Goal: Task Accomplishment & Management: Manage account settings

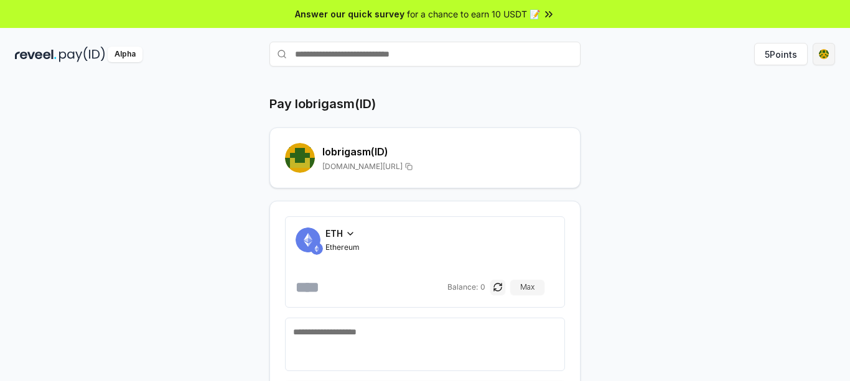
click at [821, 55] on html "Answer our quick survey for a chance to earn 10 USDT 📝 Alpha 5 Points Pay lobri…" at bounding box center [425, 190] width 850 height 381
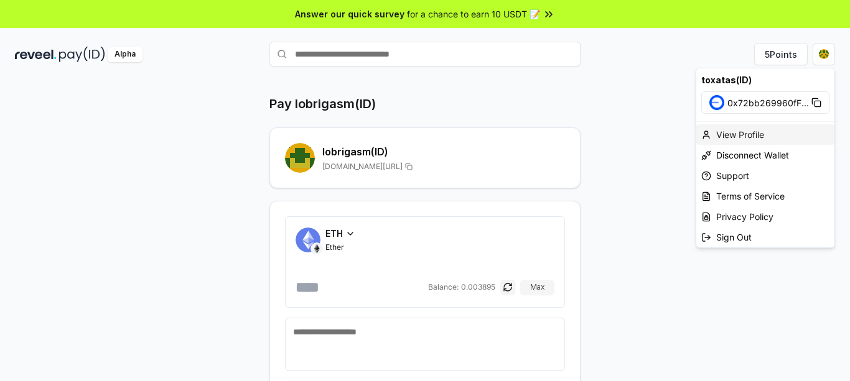
click at [729, 132] on div "View Profile" at bounding box center [765, 134] width 138 height 21
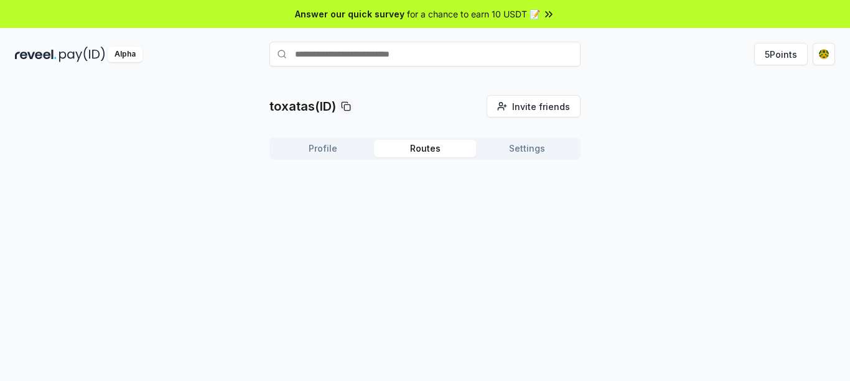
click at [419, 145] on button "Routes" at bounding box center [425, 148] width 102 height 17
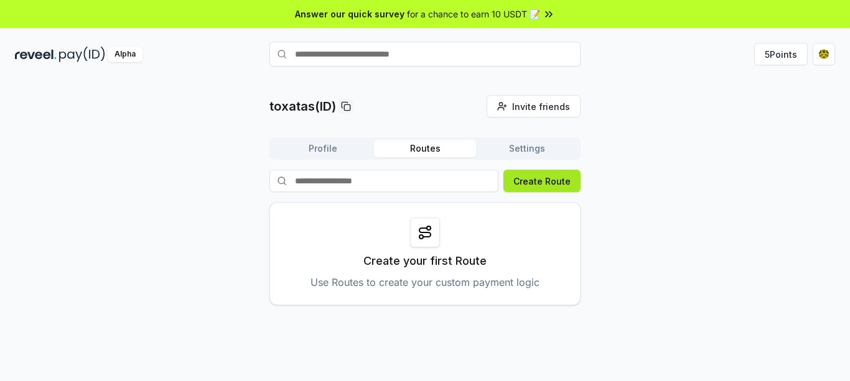
click at [524, 177] on button "Create Route" at bounding box center [541, 181] width 77 height 22
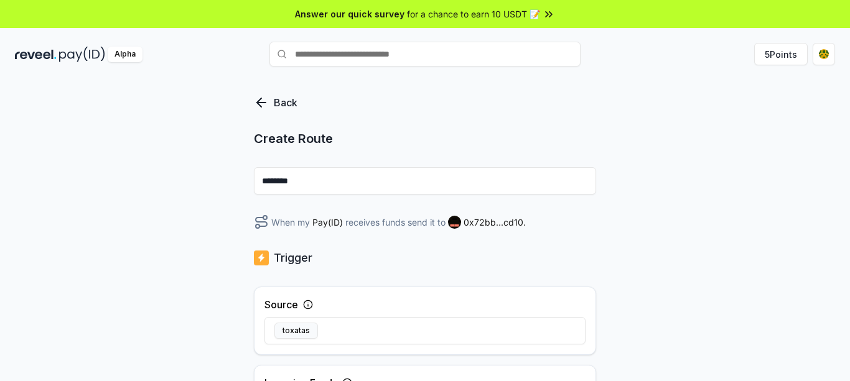
click at [258, 100] on icon at bounding box center [261, 102] width 15 height 15
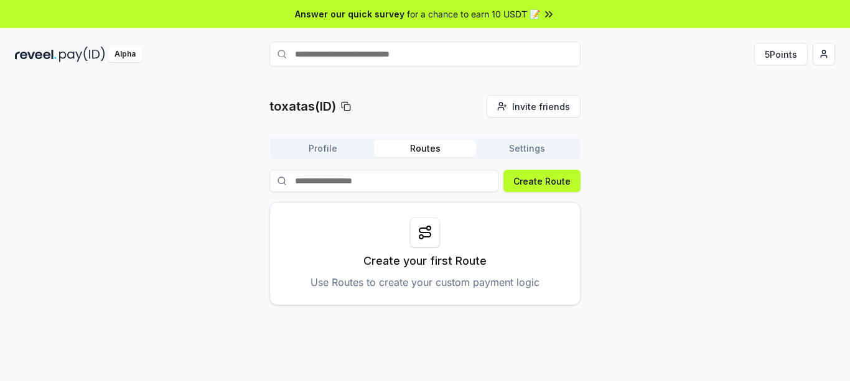
click at [618, 150] on div "toxatas(ID) Invite friends Invite Profile Routes Settings Create Route Create y…" at bounding box center [425, 200] width 820 height 210
click at [519, 145] on button "Settings" at bounding box center [527, 148] width 102 height 17
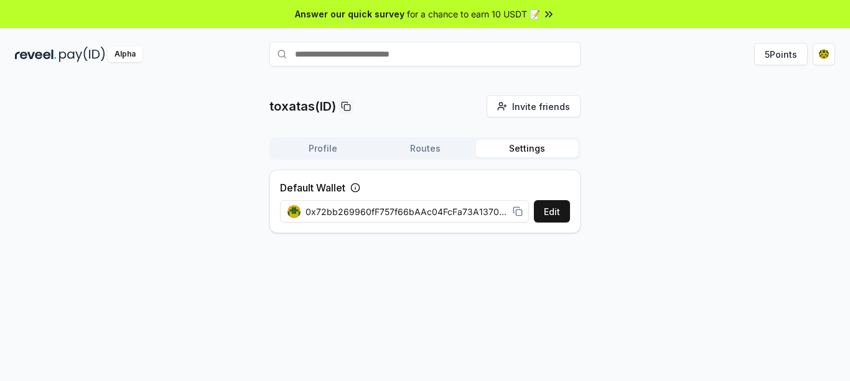
click at [485, 209] on span "0x72bb269960fF757f66bAAc04FcFa73A13709cd10" at bounding box center [406, 211] width 202 height 13
click at [440, 210] on span "0x72bb269960fF757f66bAAc04FcFa73A13709cd10" at bounding box center [406, 211] width 202 height 13
click at [327, 149] on button "Profile" at bounding box center [323, 148] width 102 height 17
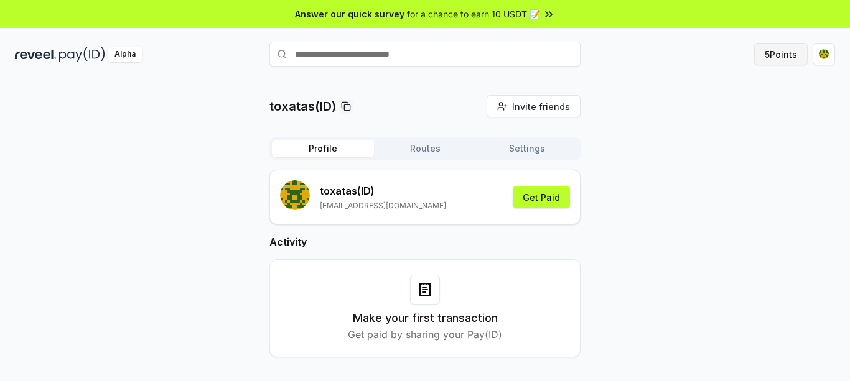
click at [764, 50] on button "5 Points" at bounding box center [780, 54] width 53 height 22
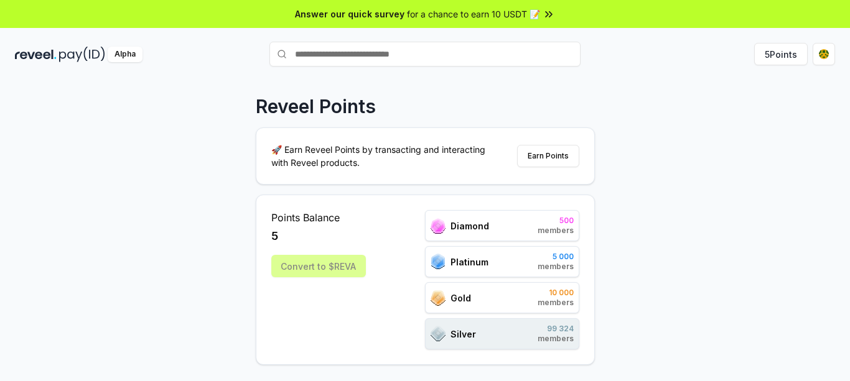
click at [464, 226] on span "Diamond" at bounding box center [469, 226] width 39 height 13
click at [489, 254] on div "Platinum 5 000 members" at bounding box center [502, 261] width 154 height 31
drag, startPoint x: 528, startPoint y: 279, endPoint x: 527, endPoint y: 307, distance: 28.6
click at [528, 280] on div "Diamond 500 members Platinum 5 000 members Gold 10 000 members Silver 99 324 me…" at bounding box center [502, 279] width 154 height 139
drag, startPoint x: 526, startPoint y: 317, endPoint x: 524, endPoint y: 327, distance: 10.0
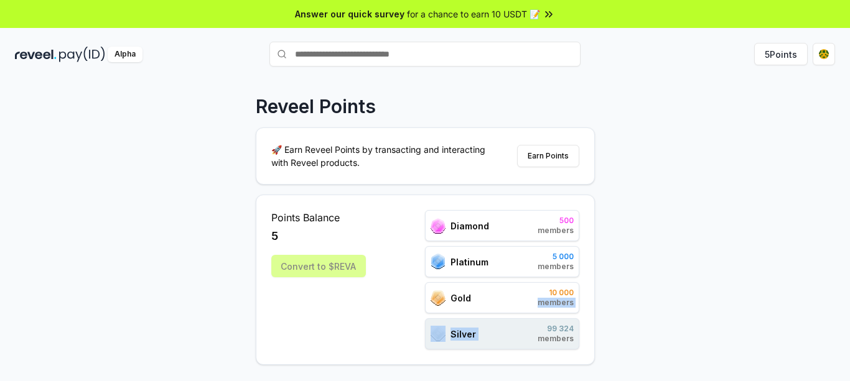
click at [526, 318] on div "Diamond 500 members Platinum 5 000 members Gold 10 000 members Silver 99 324 me…" at bounding box center [502, 279] width 154 height 139
click at [622, 228] on div "Reveel Points 🚀 Earn Reveel Points by transacting and interacting with Reveel p…" at bounding box center [425, 243] width 850 height 346
click at [690, 147] on div "Reveel Points 🚀 Earn Reveel Points by transacting and interacting with Reveel p…" at bounding box center [425, 243] width 850 height 346
click at [520, 9] on span "for a chance to earn 10 USDT 📝" at bounding box center [473, 13] width 133 height 13
click at [822, 56] on html "Answer our quick survey for a chance to earn 10 USDT 📝 Alpha 5 Points Reveel Po…" at bounding box center [425, 190] width 850 height 381
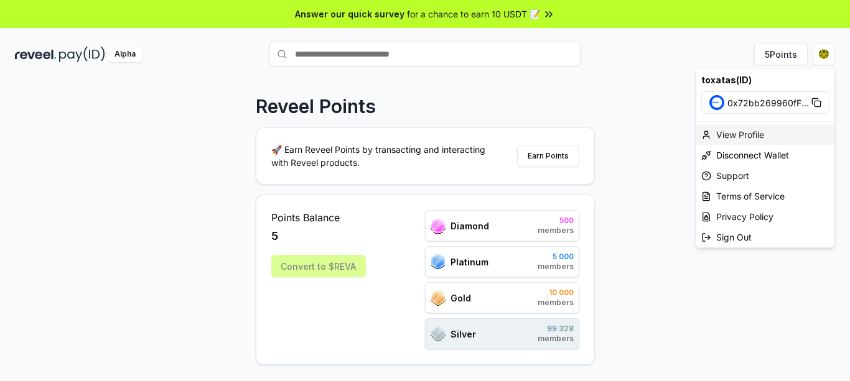
click at [730, 134] on div "View Profile" at bounding box center [765, 134] width 138 height 21
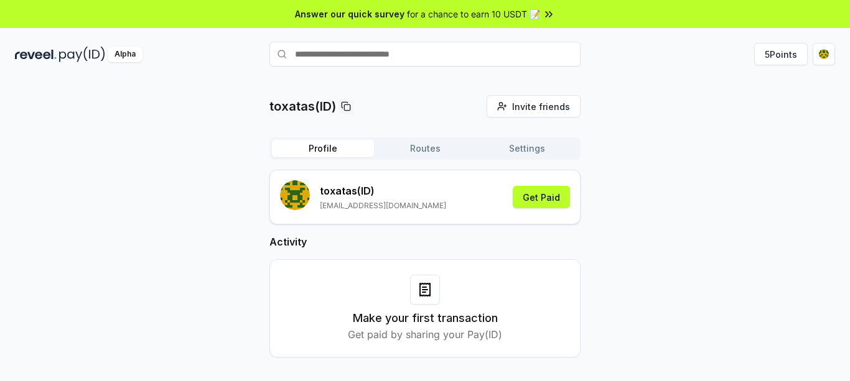
click at [730, 134] on div "toxatas(ID) Invite friends Invite Profile Routes Settings toxatas (ID) [EMAIL_A…" at bounding box center [425, 236] width 820 height 282
click at [648, 145] on div "toxatas(ID) Invite friends Invite Profile Routes Settings toxatas (ID) [EMAIL_A…" at bounding box center [425, 236] width 820 height 282
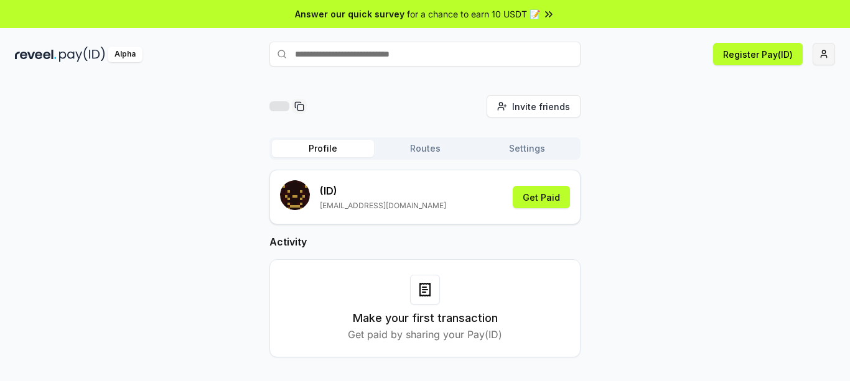
click at [822, 53] on html "Answer our quick survey for a chance to earn 10 USDT 📝 Alpha Register Pay(ID) I…" at bounding box center [425, 190] width 850 height 381
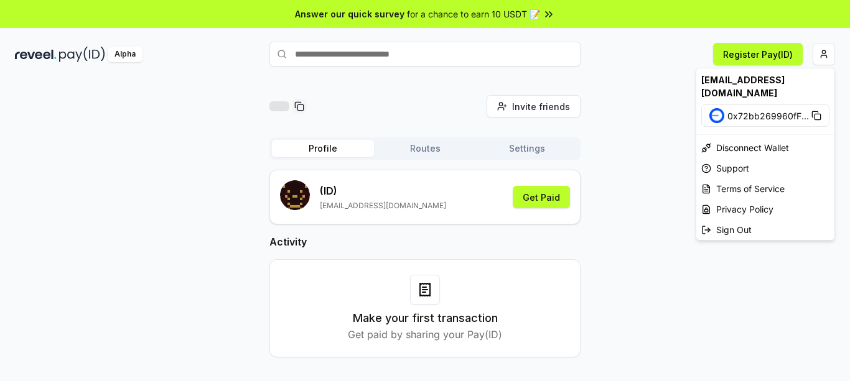
click at [611, 137] on html "Answer our quick survey for a chance to earn 10 USDT 📝 Alpha Register Pay(ID) I…" at bounding box center [425, 190] width 850 height 381
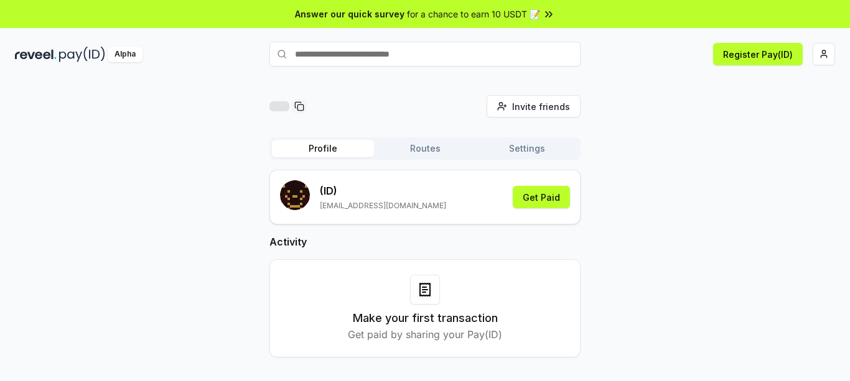
click at [646, 125] on div "Invite friends Invite Profile Routes Settings (ID) hm0919435550@gmail.com Get P…" at bounding box center [425, 236] width 820 height 282
click at [822, 51] on html "Answer our quick survey for a chance to earn 10 USDT 📝 Alpha Register Pay(ID) I…" at bounding box center [425, 190] width 850 height 381
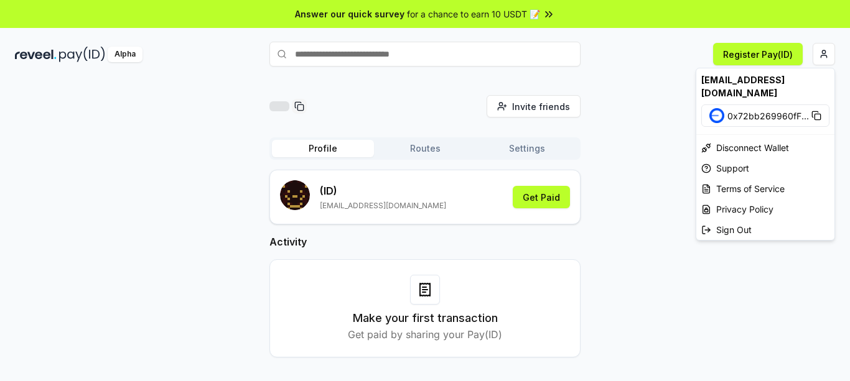
click at [741, 109] on span "0x72bb269960fF ..." at bounding box center [767, 115] width 81 height 13
drag, startPoint x: 669, startPoint y: 203, endPoint x: 609, endPoint y: 164, distance: 71.9
click at [669, 202] on html "Answer our quick survey for a chance to earn 10 USDT 📝 Alpha Register Pay(ID) I…" at bounding box center [425, 190] width 850 height 381
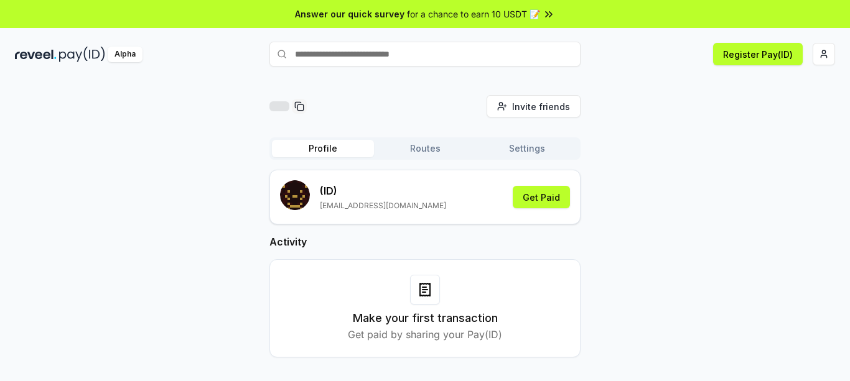
click at [513, 146] on button "Settings" at bounding box center [527, 148] width 102 height 17
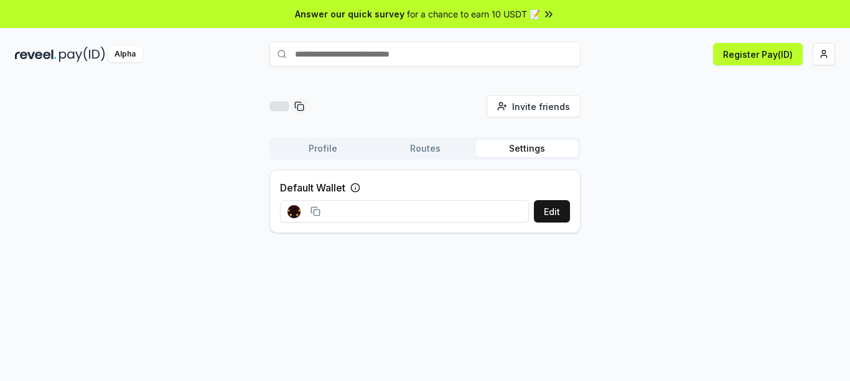
click at [424, 147] on button "Routes" at bounding box center [425, 148] width 102 height 17
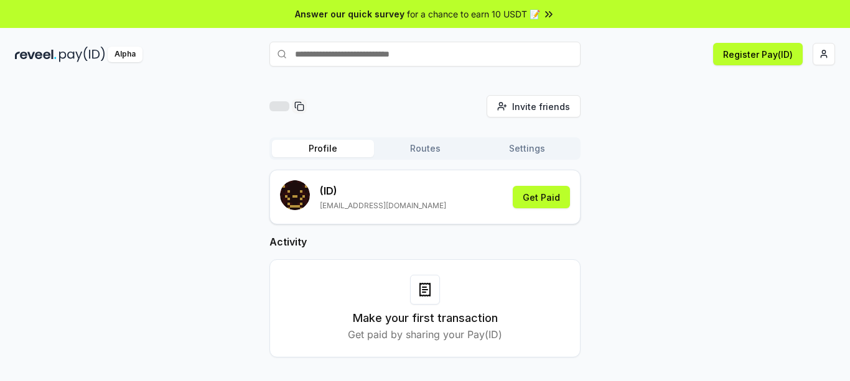
click at [318, 142] on button "Profile" at bounding box center [323, 148] width 102 height 17
click at [348, 50] on input "text" at bounding box center [424, 54] width 311 height 25
type input "*******"
click at [450, 77] on button "toxatas Register" at bounding box center [424, 78] width 311 height 22
